Goal: Ask a question: Seek information or help from site administrators or community

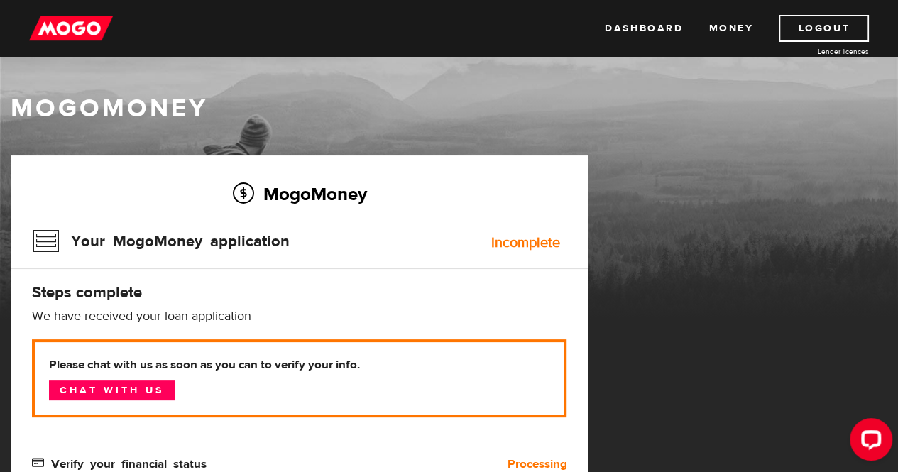
click at [352, 257] on div "Your MogoMoney application Incomplete" at bounding box center [299, 246] width 535 height 46
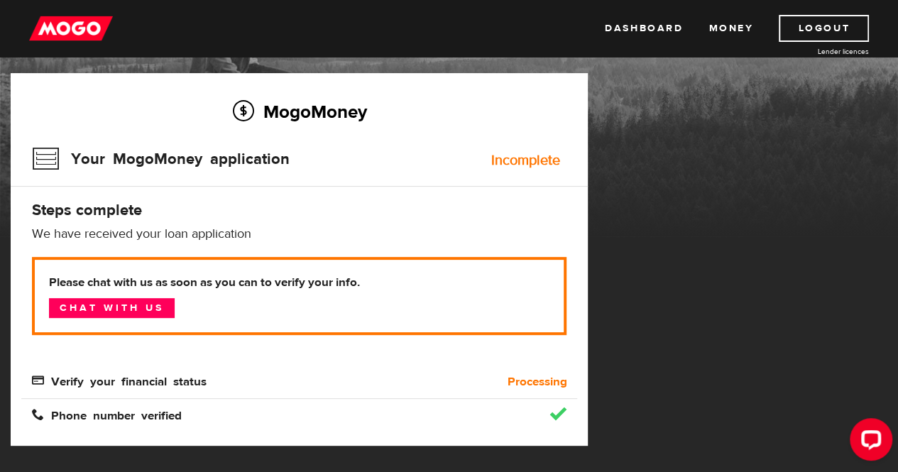
scroll to position [85, 0]
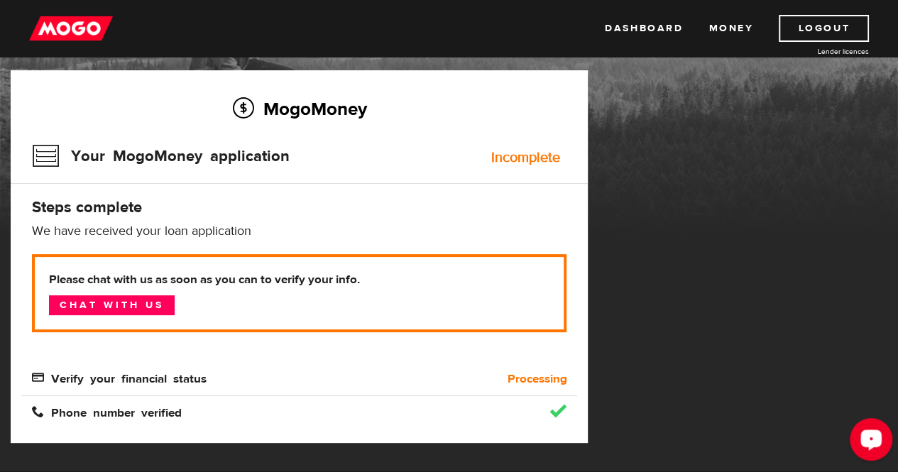
click at [868, 436] on icon "Open LiveChat chat widget" at bounding box center [871, 439] width 13 height 9
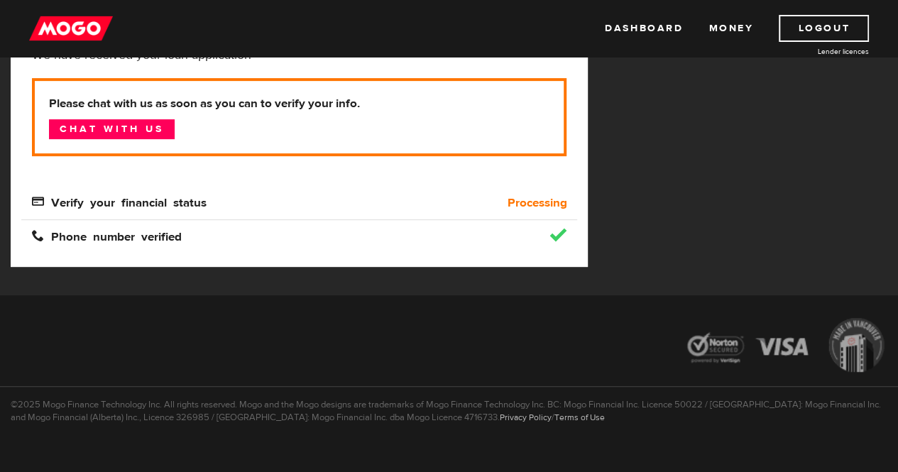
scroll to position [281, 0]
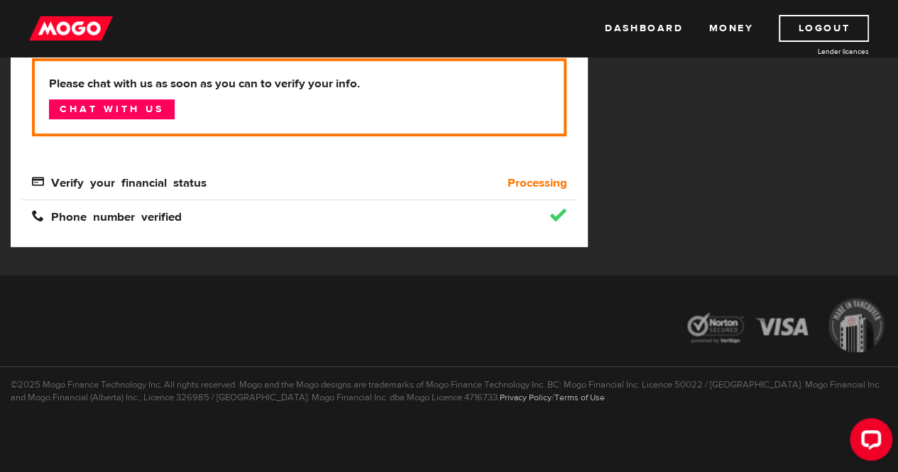
click at [859, 432] on button "Open LiveChat chat widget" at bounding box center [871, 439] width 43 height 43
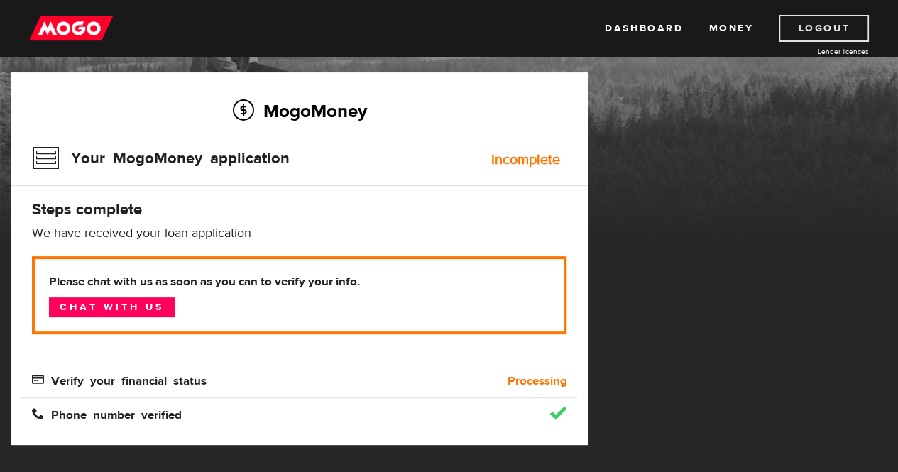
click at [839, 23] on link "Logout" at bounding box center [824, 28] width 90 height 27
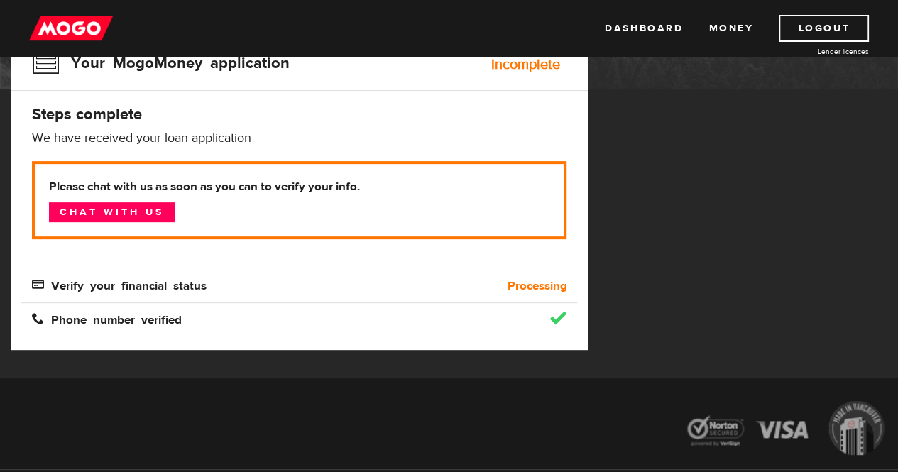
scroll to position [180, 0]
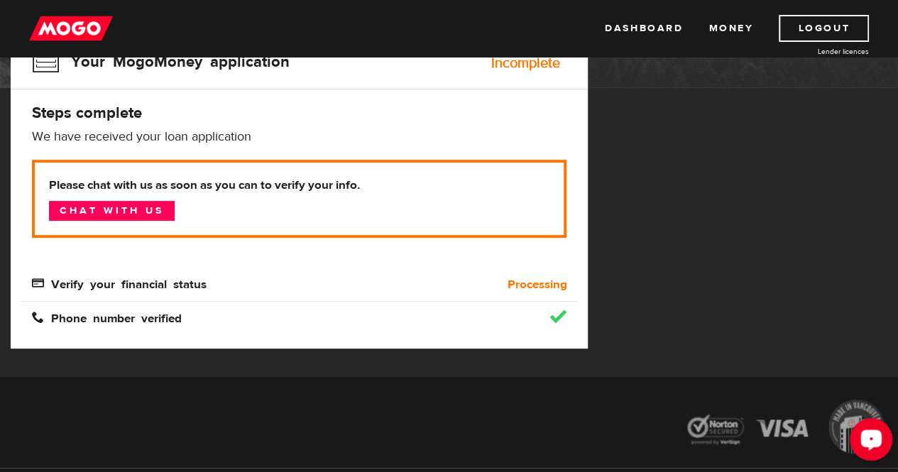
click at [871, 427] on div "Open LiveChat chat widget" at bounding box center [871, 439] width 24 height 24
click at [129, 204] on link "Chat with us" at bounding box center [112, 211] width 126 height 20
click at [99, 205] on link "Chat with us" at bounding box center [112, 211] width 126 height 20
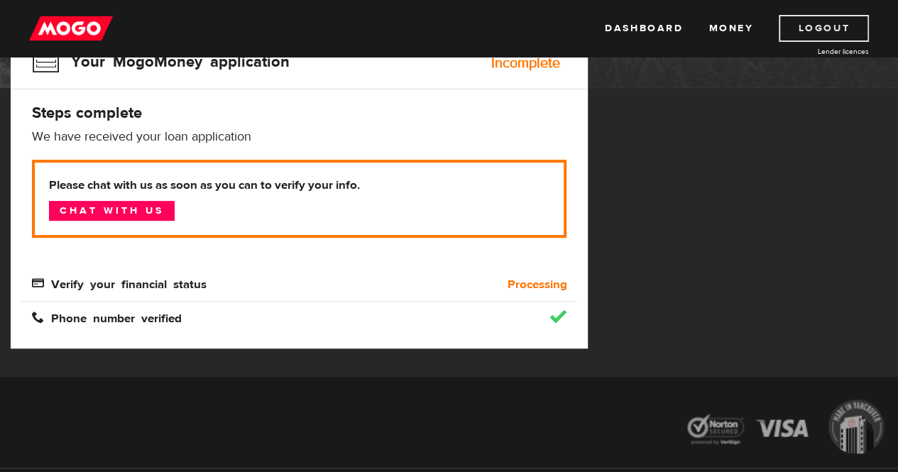
click at [815, 28] on link "Logout" at bounding box center [824, 28] width 90 height 27
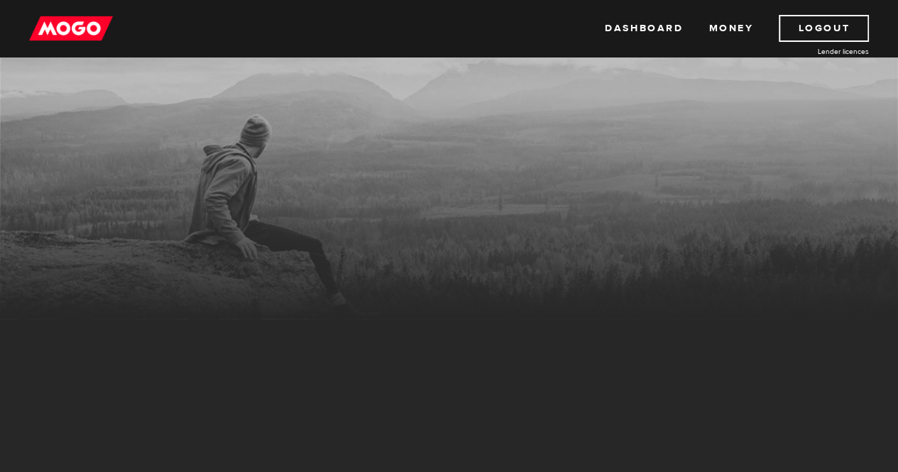
drag, startPoint x: 0, startPoint y: 0, endPoint x: 508, endPoint y: 391, distance: 641.6
click at [508, 391] on div "MogoMoney Your MogoMoney application Incomplete Steps complete We have received…" at bounding box center [299, 457] width 577 height 373
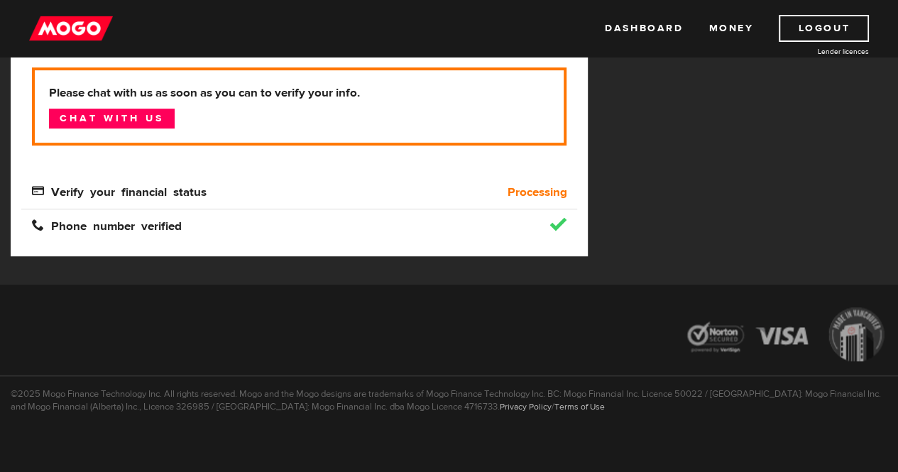
scroll to position [281, 0]
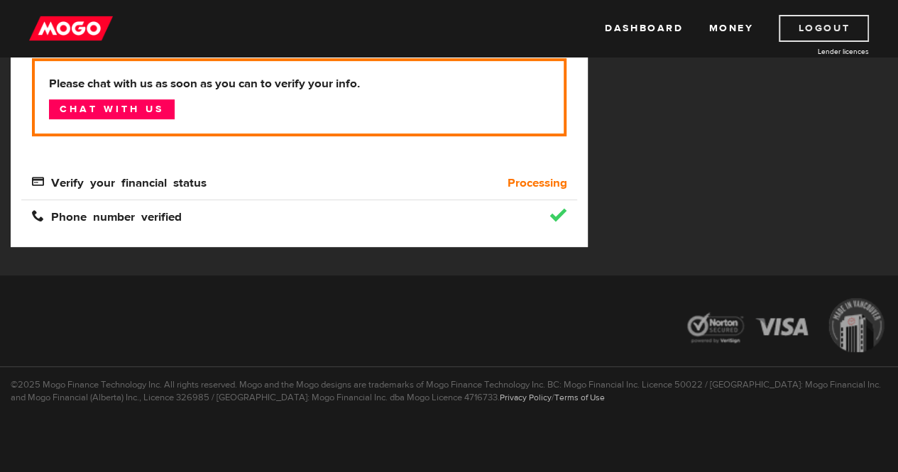
click at [858, 23] on link "Logout" at bounding box center [824, 28] width 90 height 27
